Goal: Information Seeking & Learning: Learn about a topic

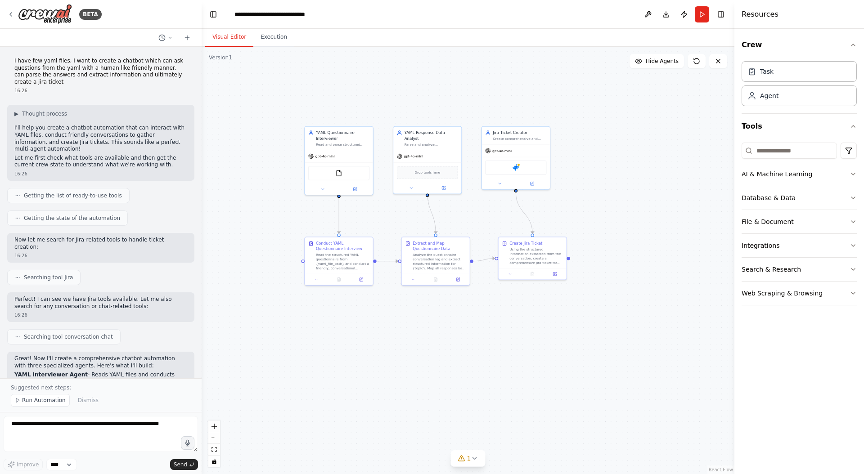
scroll to position [1615, 0]
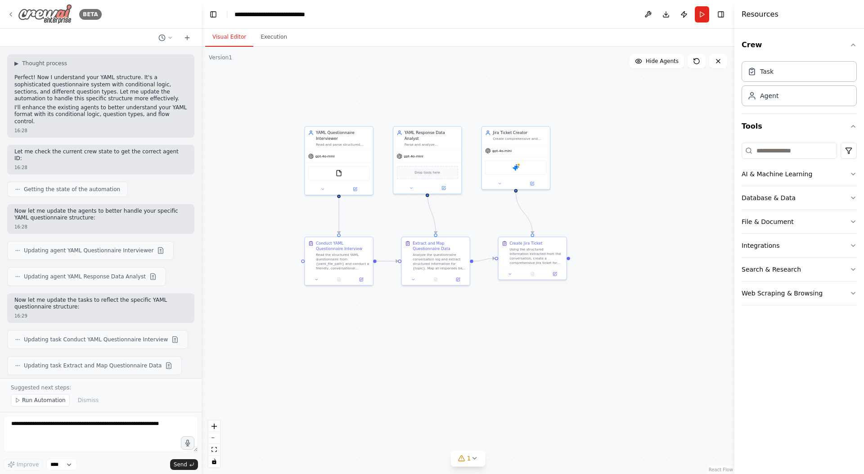
click at [51, 22] on img at bounding box center [45, 14] width 54 height 20
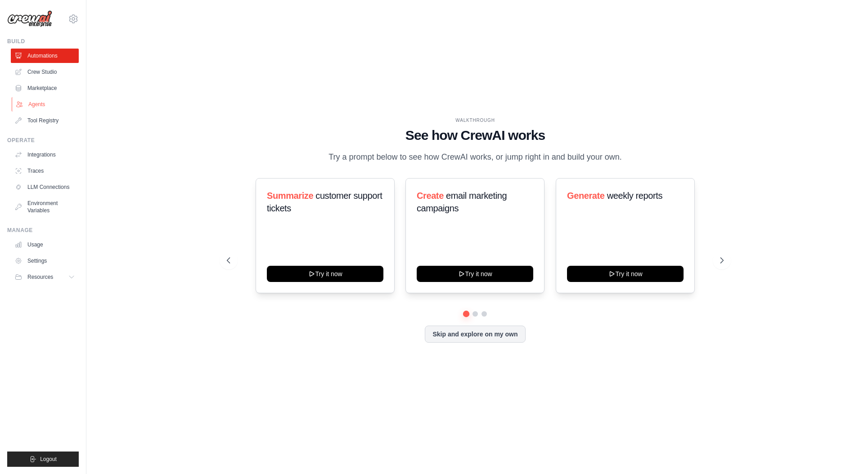
click at [41, 108] on link "Agents" at bounding box center [46, 104] width 68 height 14
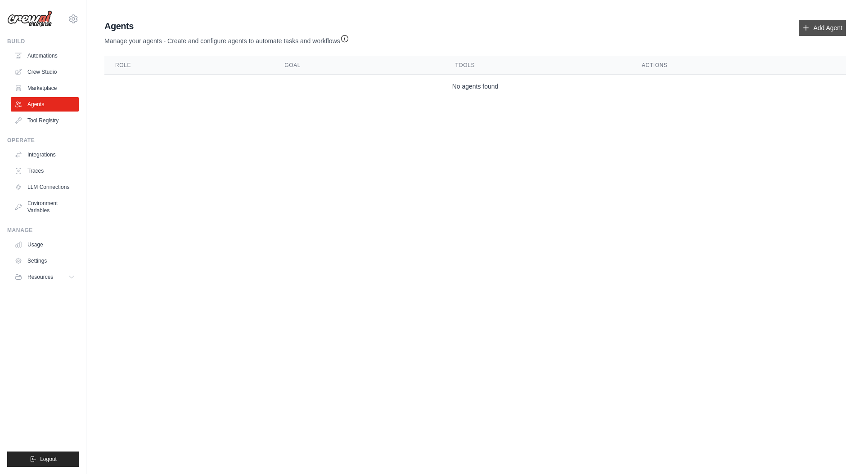
click at [824, 25] on link "Add Agent" at bounding box center [821, 28] width 47 height 16
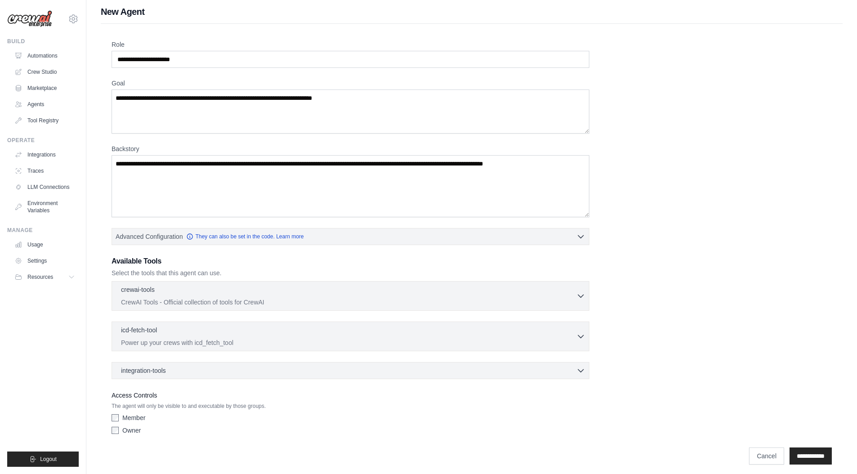
scroll to position [9, 0]
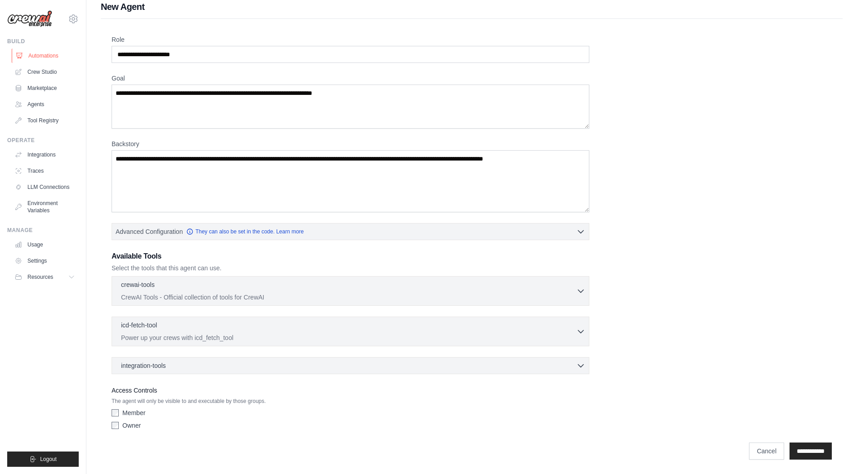
click at [50, 49] on link "Automations" at bounding box center [46, 56] width 68 height 14
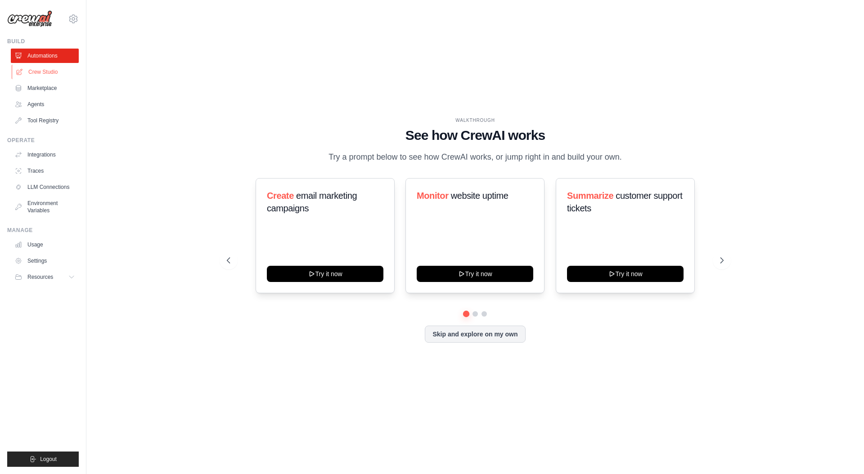
click at [50, 68] on link "Crew Studio" at bounding box center [46, 72] width 68 height 14
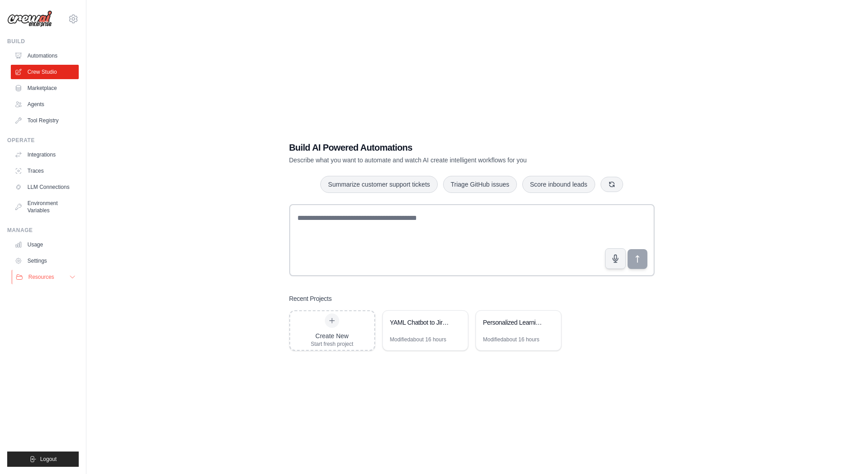
click at [40, 275] on span "Resources" at bounding box center [41, 277] width 26 height 7
click at [52, 294] on span "Documentation" at bounding box center [50, 292] width 36 height 7
click at [46, 335] on span "Video Tutorials" at bounding box center [50, 335] width 36 height 7
